Goal: Task Accomplishment & Management: Manage account settings

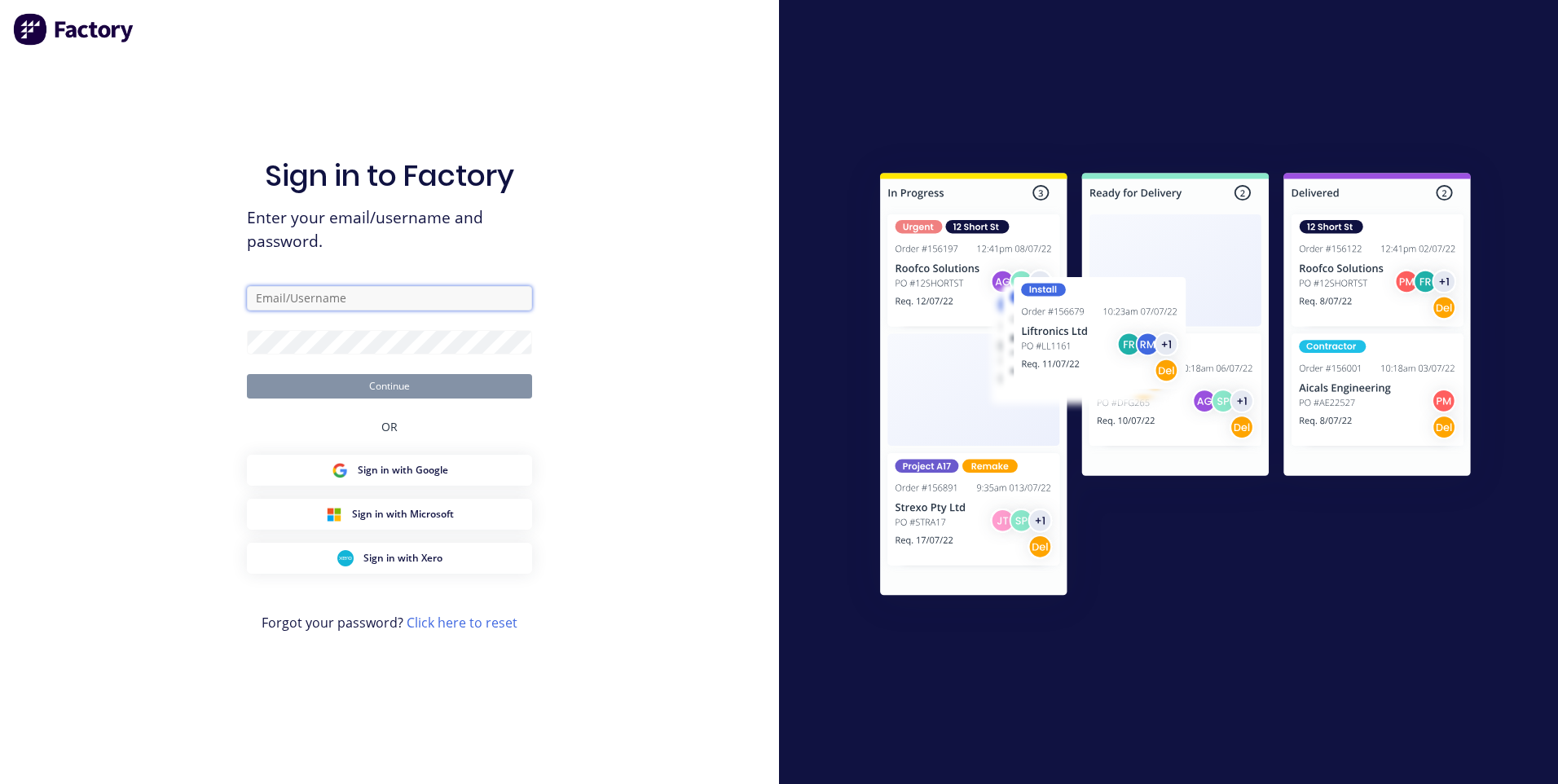
type input "[EMAIL_ADDRESS][DOMAIN_NAME]"
click at [377, 395] on button "Continue" at bounding box center [390, 386] width 285 height 24
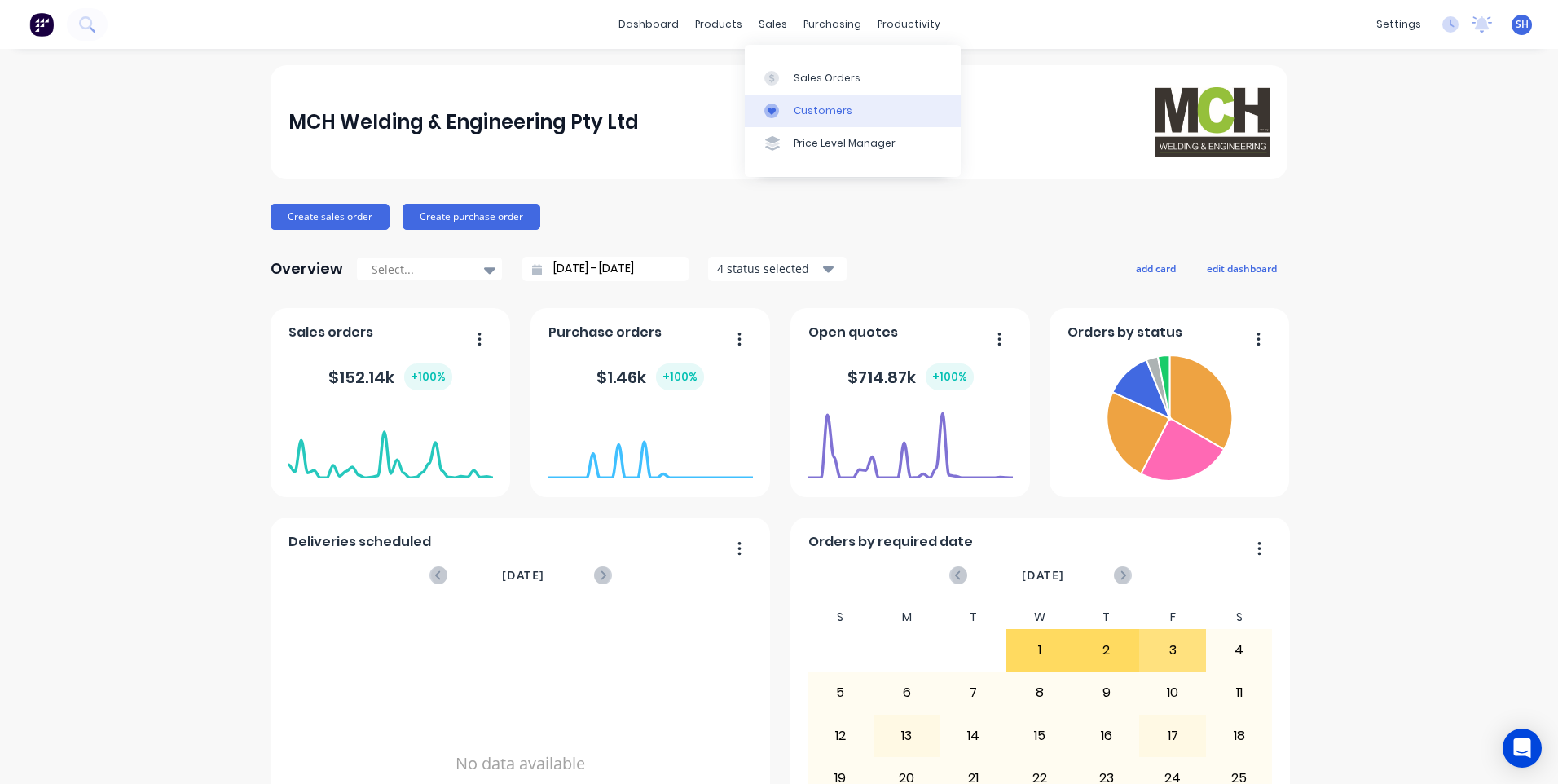
click at [818, 106] on div "Customers" at bounding box center [823, 110] width 59 height 14
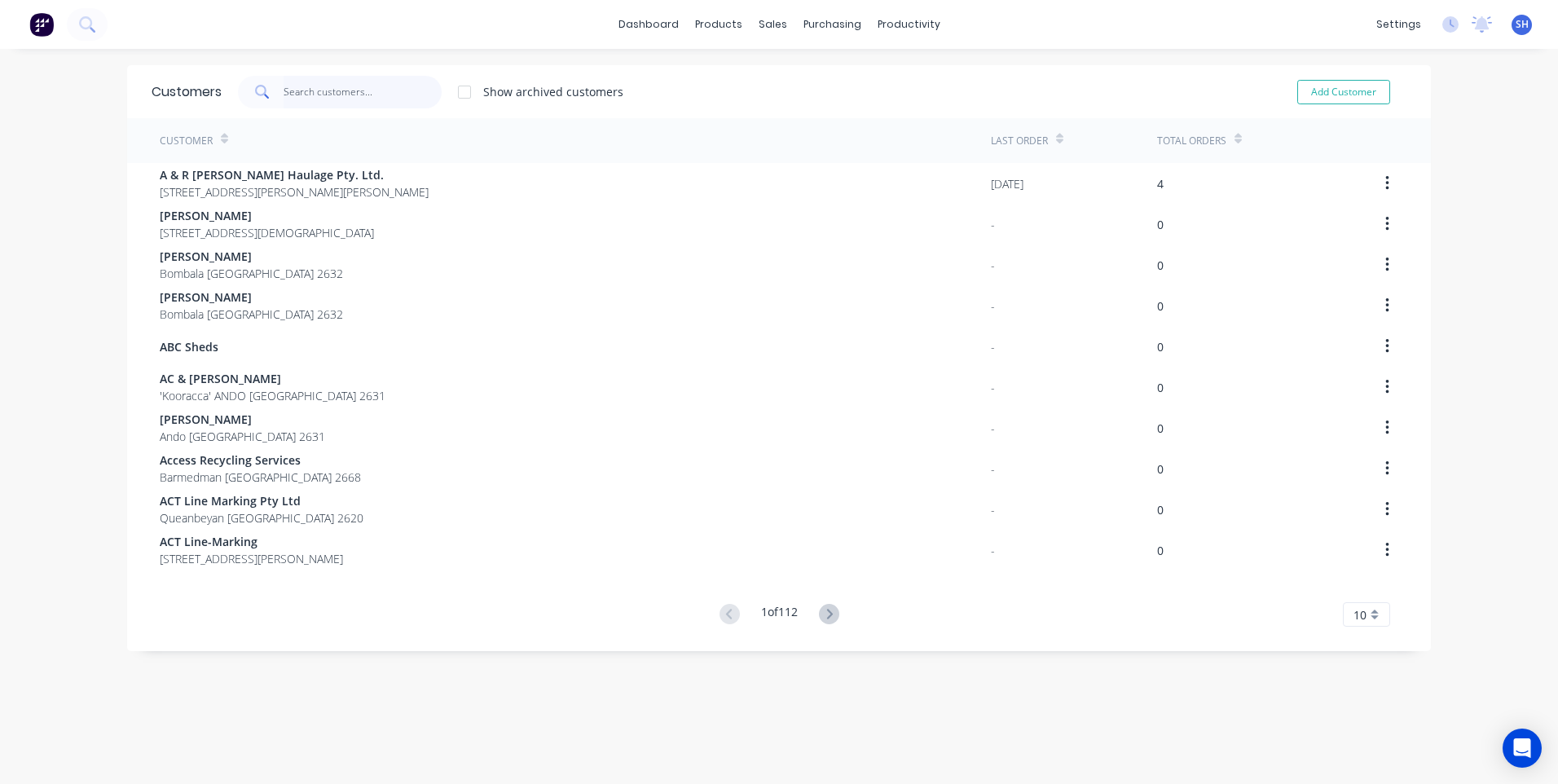
click at [294, 94] on input "text" at bounding box center [363, 91] width 159 height 33
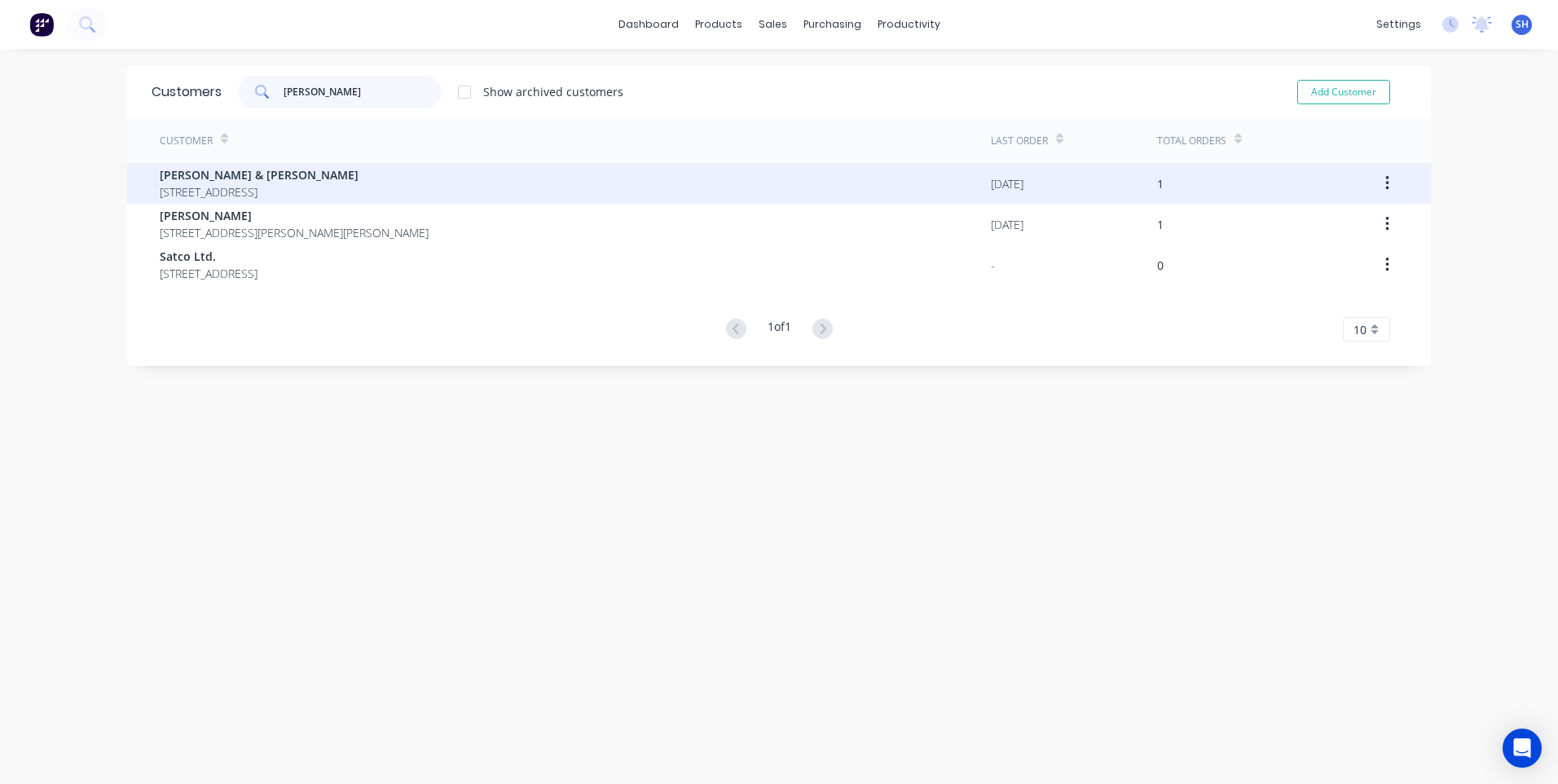
type input "[PERSON_NAME]"
click at [233, 180] on span "[PERSON_NAME] & [PERSON_NAME]" at bounding box center [259, 175] width 199 height 17
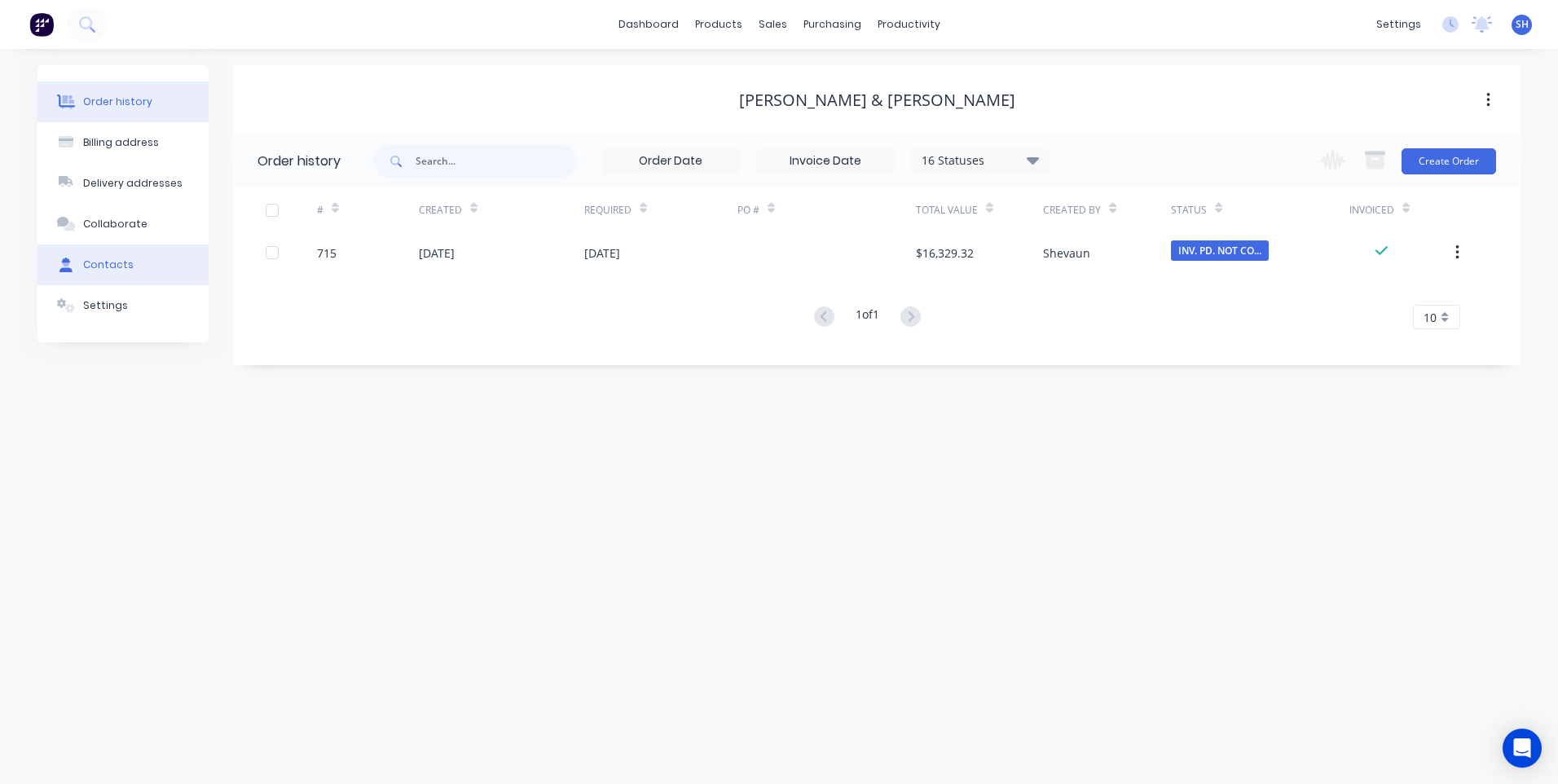
click at [112, 259] on div "Contacts" at bounding box center [108, 264] width 50 height 14
select select "AU"
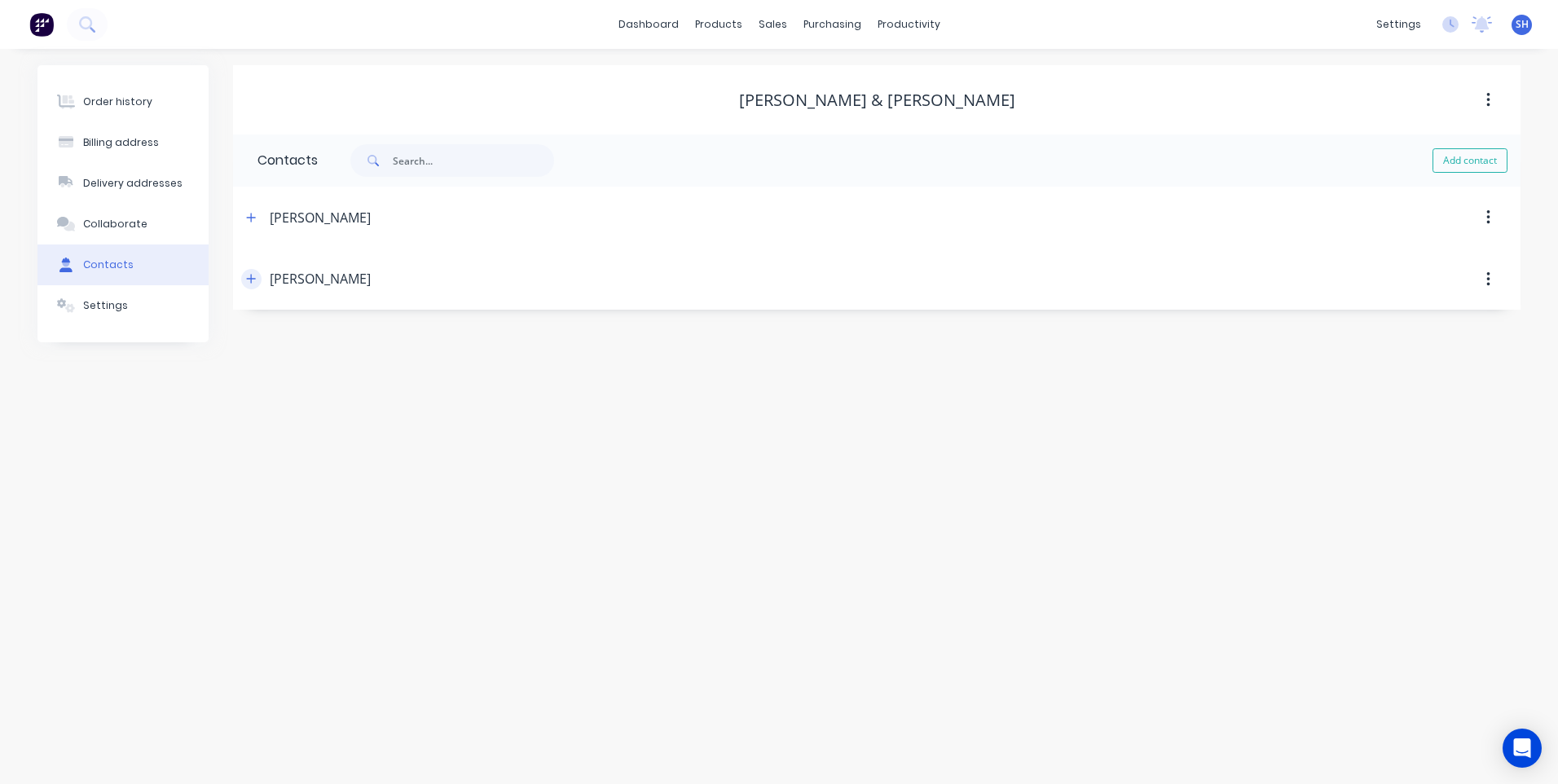
click at [250, 280] on icon "button" at bounding box center [251, 279] width 9 height 9
